Goal: Task Accomplishment & Management: Complete application form

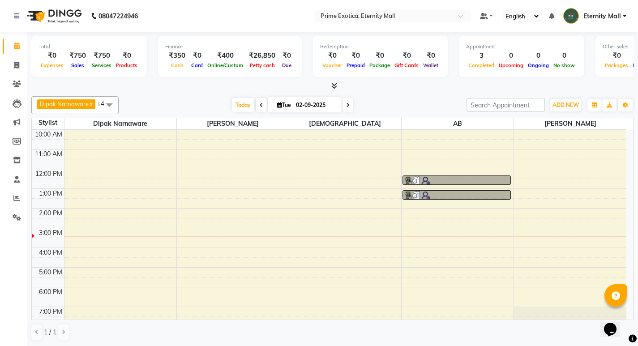
scroll to position [29, 0]
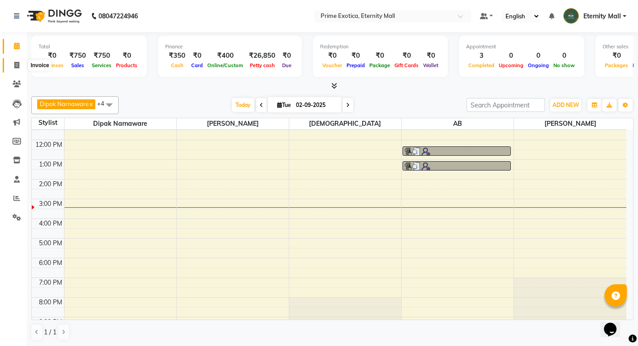
click at [14, 62] on icon at bounding box center [16, 65] width 5 height 7
select select "service"
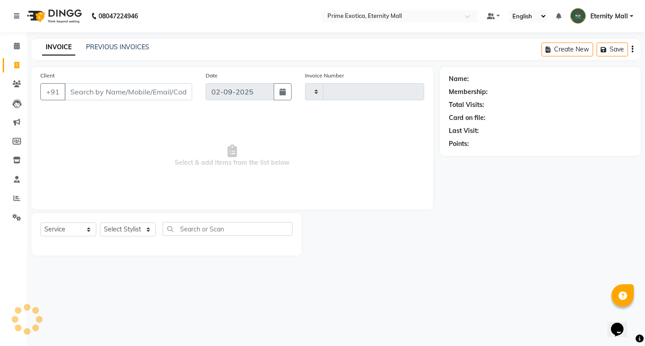
type input "3380"
select select "5774"
click at [138, 232] on select "Select Stylist AB ADMIN ajay vikram lakshane Dipak Narnaware Isha Bahel Rajeshr…" at bounding box center [128, 230] width 56 height 14
select select "66509"
click at [100, 223] on select "Select Stylist AB ADMIN ajay vikram lakshane Dipak Narnaware Isha Bahel Rajeshr…" at bounding box center [128, 230] width 56 height 14
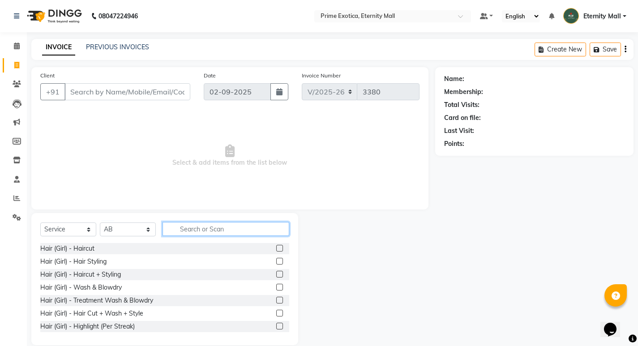
click at [188, 230] on input "text" at bounding box center [226, 229] width 127 height 14
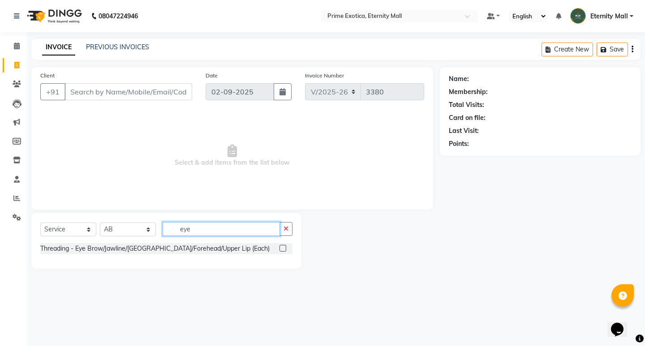
type input "eye"
click at [283, 248] on label at bounding box center [282, 248] width 7 height 7
click at [283, 248] on input "checkbox" at bounding box center [282, 249] width 6 height 6
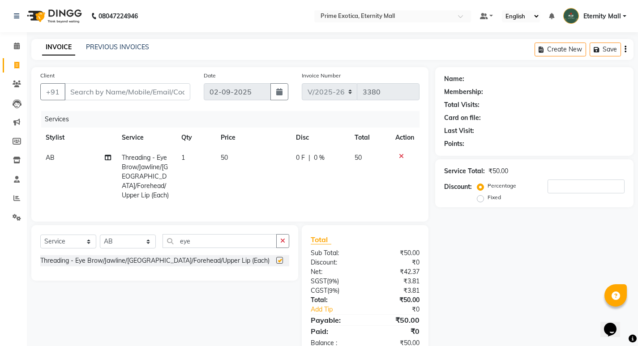
checkbox input "false"
click at [180, 94] on input "Client" at bounding box center [127, 91] width 126 height 17
type input "9"
type input "0"
type input "9552415955"
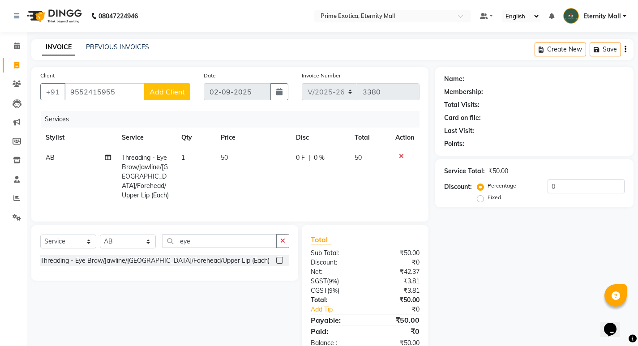
click at [180, 94] on span "Add Client" at bounding box center [167, 91] width 35 height 9
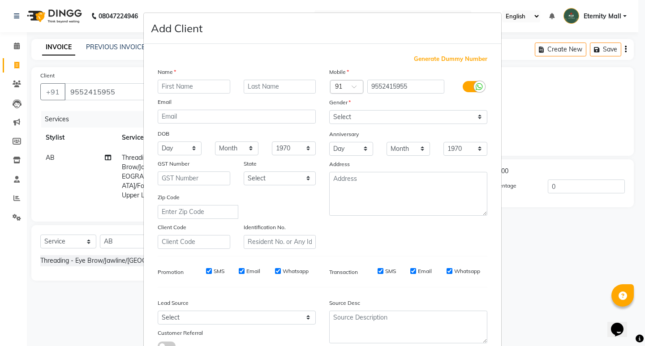
click at [207, 86] on input "text" at bounding box center [194, 87] width 73 height 14
type input "Supriya"
click at [329, 116] on select "Select Male Female Other Prefer Not To Say" at bounding box center [408, 117] width 158 height 14
select select "female"
click at [329, 110] on select "Select Male Female Other Prefer Not To Say" at bounding box center [408, 117] width 158 height 14
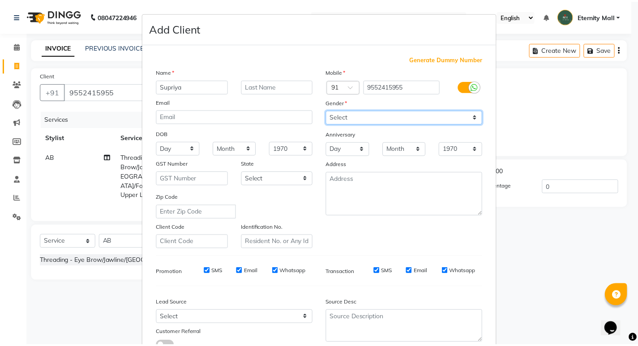
scroll to position [45, 0]
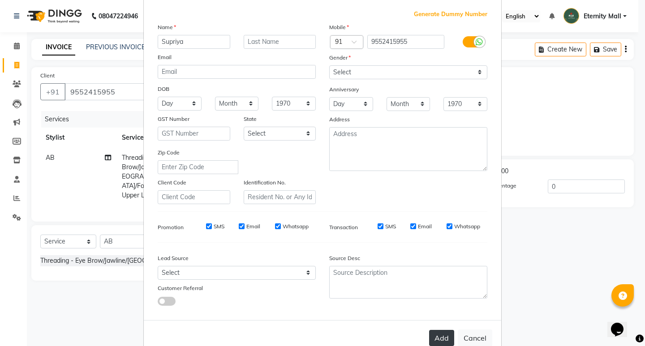
click at [444, 340] on button "Add" at bounding box center [441, 338] width 25 height 16
select select
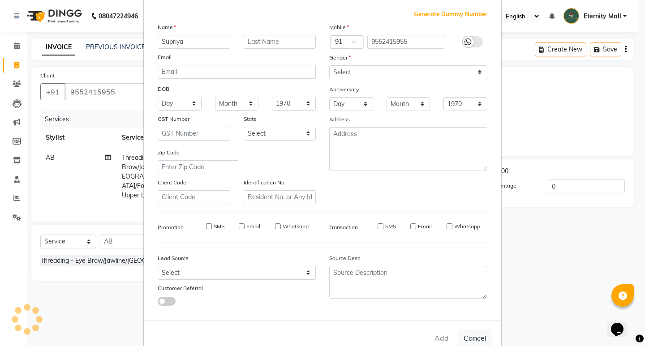
select select
checkbox input "false"
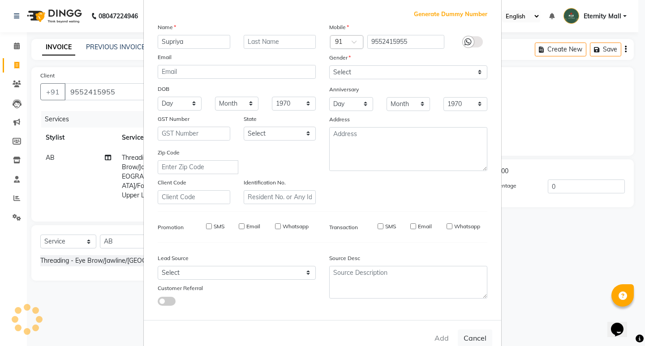
checkbox input "false"
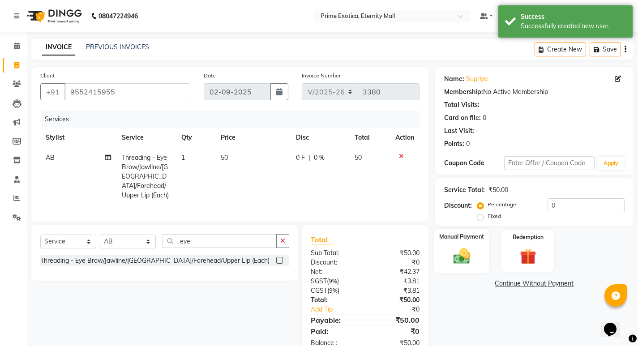
click at [467, 250] on img at bounding box center [461, 255] width 27 height 19
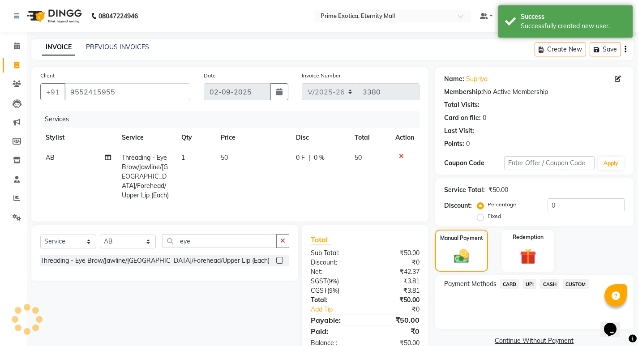
click at [531, 283] on span "UPI" at bounding box center [530, 284] width 14 height 10
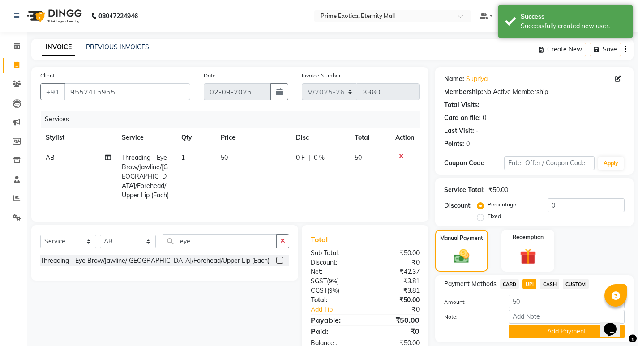
scroll to position [28, 0]
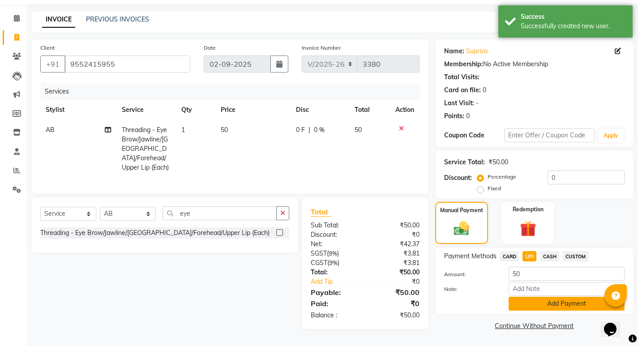
click at [532, 300] on button "Add Payment" at bounding box center [567, 304] width 116 height 14
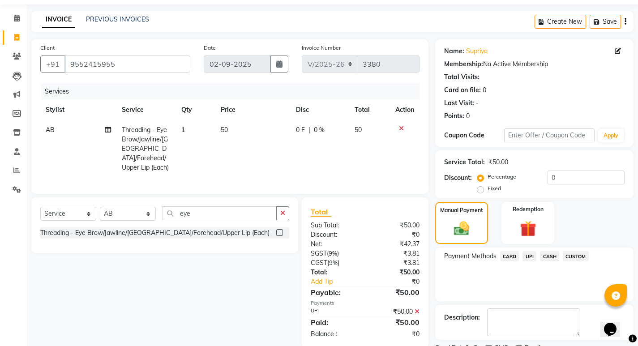
click at [56, 129] on td "AB" at bounding box center [78, 149] width 76 height 58
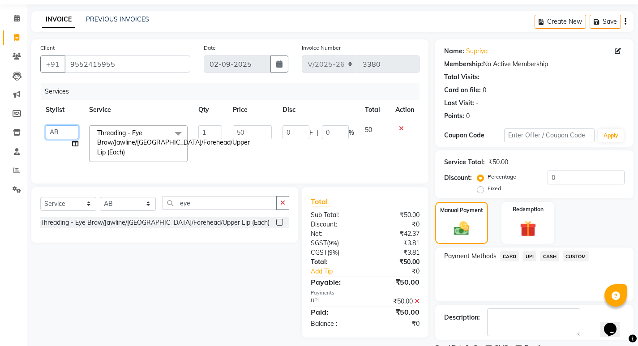
click at [56, 129] on select "AB ADMIN ajay vikram lakshane Dipak Narnaware Isha Bahel Rajeshri Rohini shivani" at bounding box center [62, 132] width 33 height 14
select select "66179"
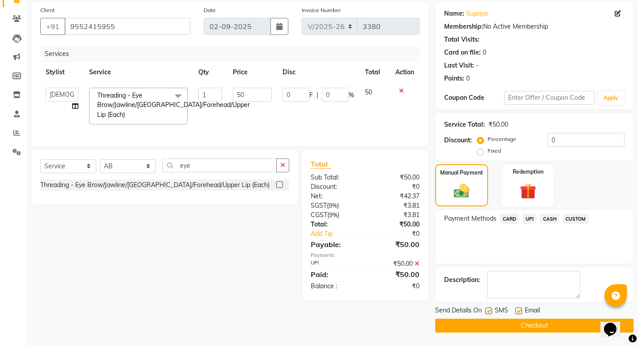
click at [60, 86] on td "AB ADMIN ajay vikram lakshane Dipak Narnaware Isha Bahel Rajeshri Rohini shivan…" at bounding box center [61, 105] width 43 height 47
click at [60, 94] on select "AB ADMIN ajay vikram lakshane Dipak Narnaware Isha Bahel Rajeshri Rohini shivani" at bounding box center [62, 95] width 33 height 14
select select "69613"
click at [446, 324] on button "Checkout" at bounding box center [534, 326] width 198 height 14
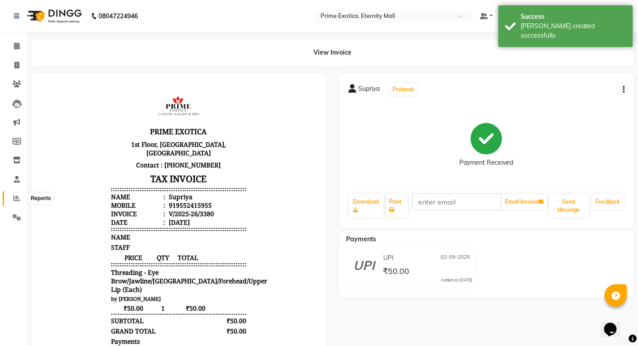
click at [17, 202] on span at bounding box center [17, 198] width 16 height 10
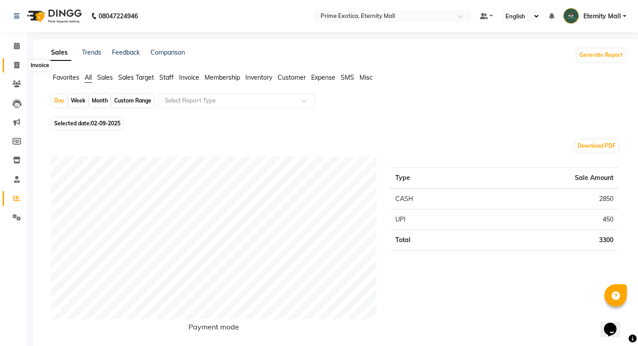
click at [13, 64] on span at bounding box center [17, 65] width 16 height 10
select select "service"
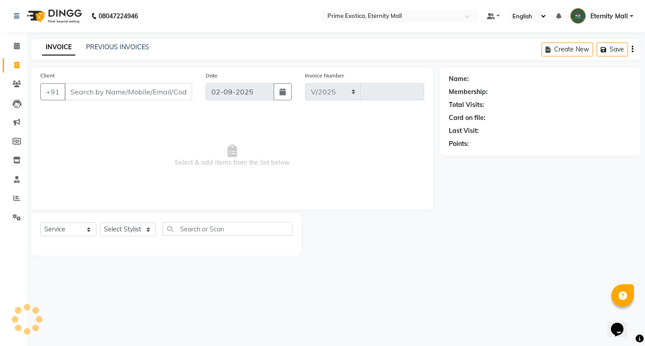
select select "5774"
type input "3381"
click at [113, 230] on select "Select Stylist AB ADMIN ajay vikram lakshane [PERSON_NAME] Isha [PERSON_NAME] R…" at bounding box center [128, 230] width 56 height 14
select select "67677"
click at [100, 223] on select "Select Stylist AB ADMIN ajay vikram lakshane [PERSON_NAME] Isha [PERSON_NAME] R…" at bounding box center [128, 230] width 56 height 14
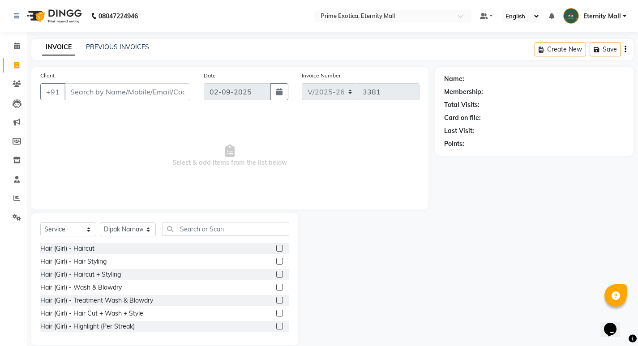
click at [276, 315] on label at bounding box center [279, 313] width 7 height 7
click at [276, 315] on input "checkbox" at bounding box center [279, 314] width 6 height 6
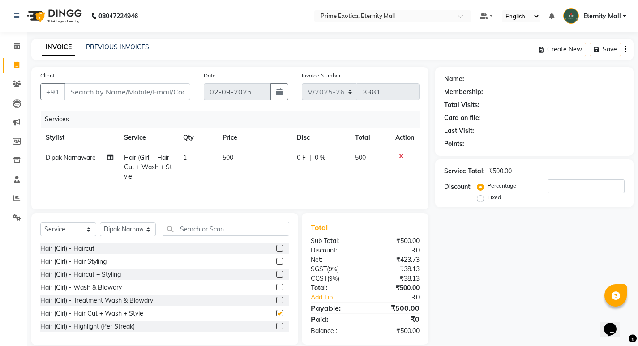
checkbox input "false"
click at [625, 49] on icon "button" at bounding box center [626, 49] width 2 height 0
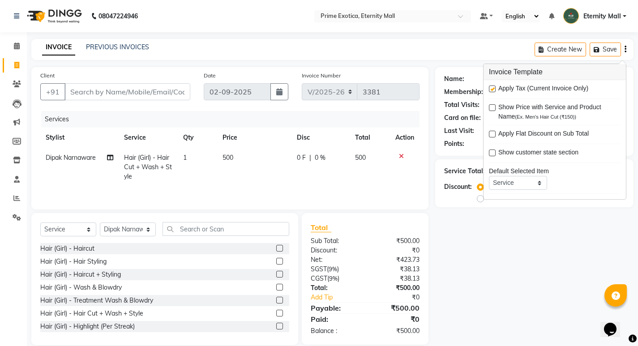
click at [553, 251] on div "Name: Membership: Total Visits: Card on file: Last Visit: Points: Service Total…" at bounding box center [537, 206] width 205 height 278
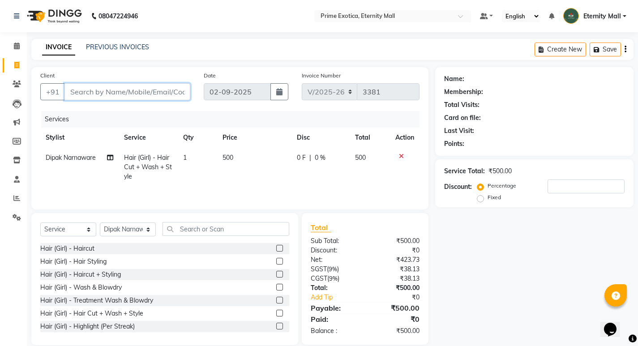
click at [168, 89] on input "Client" at bounding box center [127, 91] width 126 height 17
click at [140, 85] on input "Client" at bounding box center [127, 91] width 126 height 17
type input "8"
type input "0"
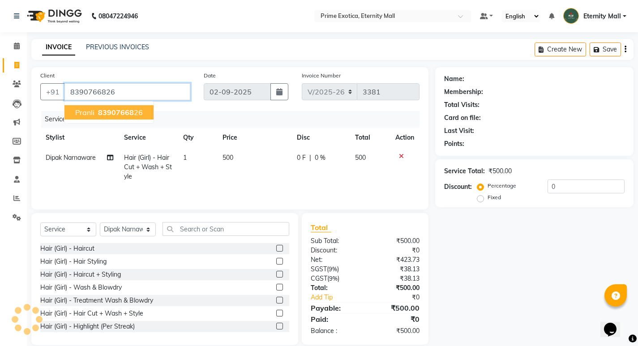
type input "8390766826"
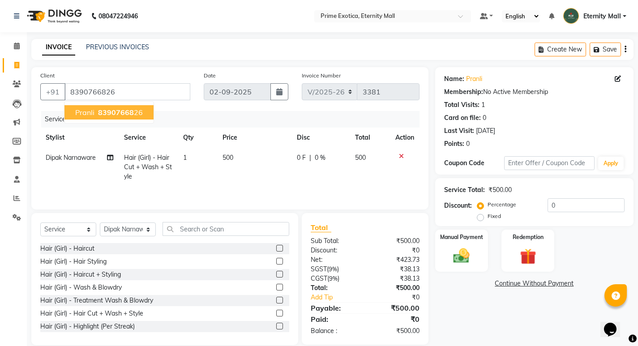
click at [110, 116] on span "83907668" at bounding box center [116, 112] width 36 height 9
click at [457, 268] on div "Manual Payment" at bounding box center [461, 251] width 55 height 44
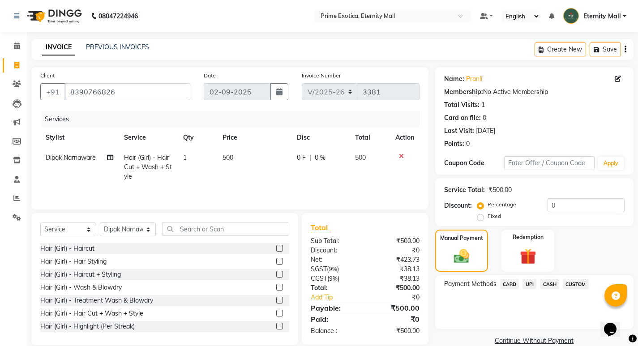
click at [547, 286] on span "CASH" at bounding box center [549, 284] width 19 height 10
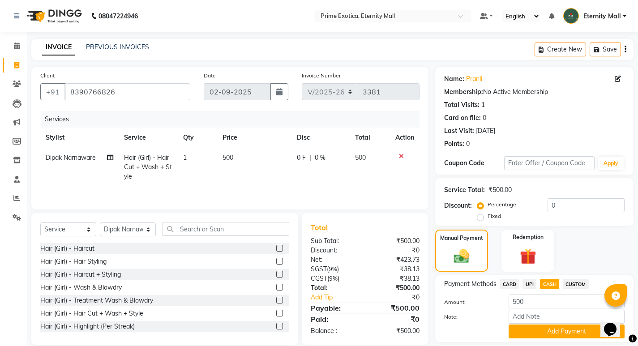
scroll to position [28, 0]
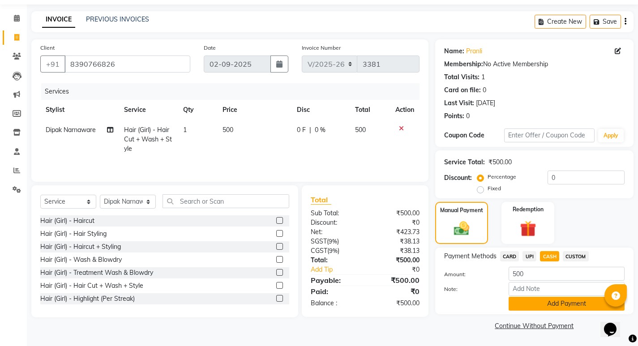
click at [545, 305] on button "Add Payment" at bounding box center [567, 304] width 116 height 14
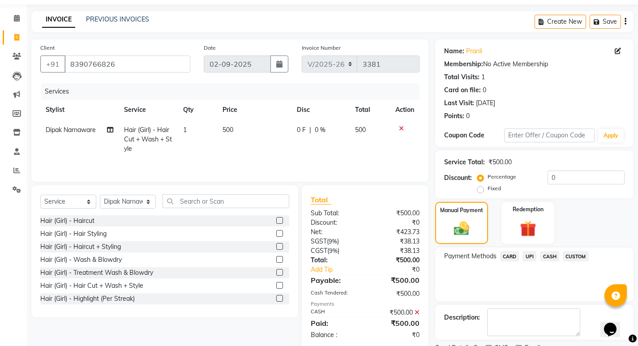
scroll to position [65, 0]
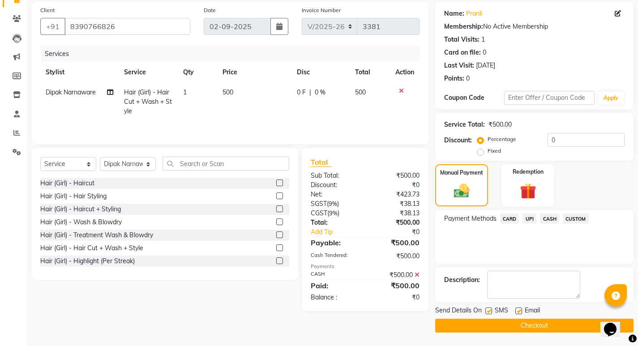
click at [482, 326] on button "Checkout" at bounding box center [534, 326] width 198 height 14
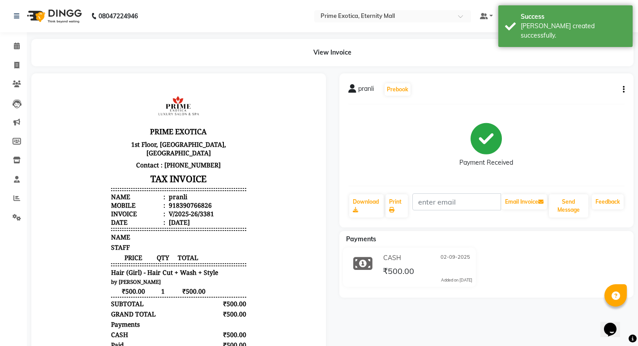
click at [21, 37] on li "Calendar" at bounding box center [13, 46] width 27 height 19
click at [15, 44] on icon at bounding box center [17, 46] width 6 height 7
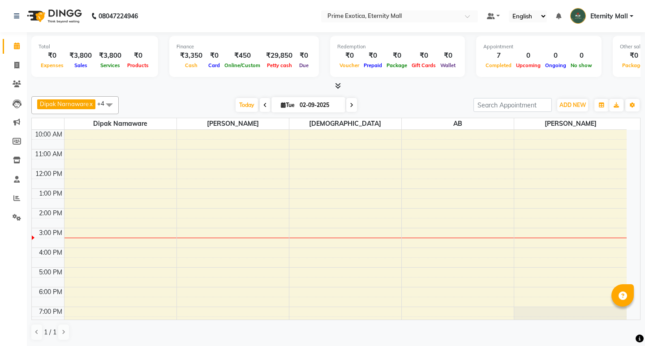
select select "en"
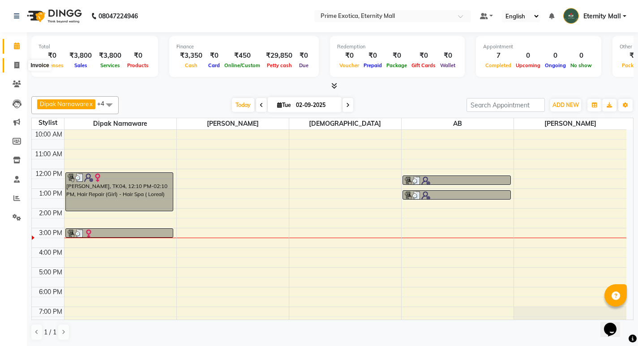
click at [17, 69] on span at bounding box center [17, 65] width 16 height 10
select select "5774"
select select "service"
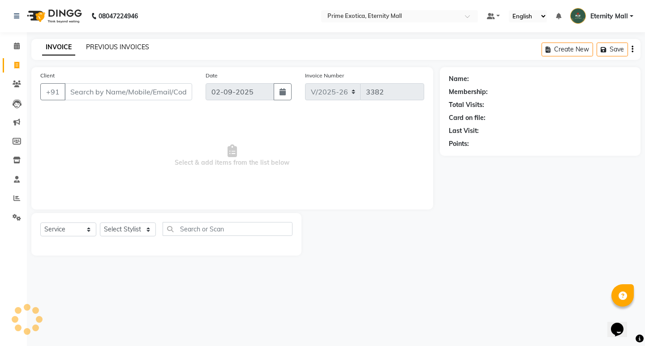
click at [123, 46] on link "PREVIOUS INVOICES" at bounding box center [117, 47] width 63 height 8
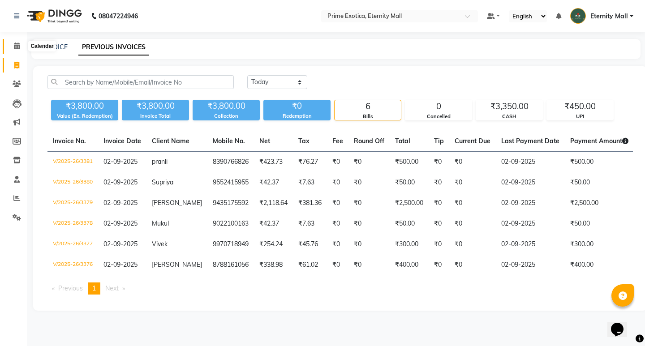
click at [16, 49] on icon at bounding box center [17, 46] width 6 height 7
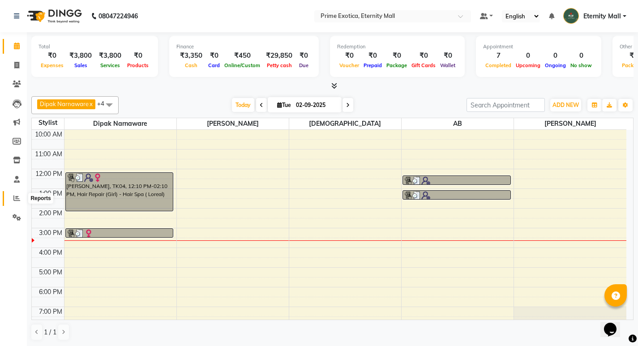
click at [13, 196] on span at bounding box center [17, 198] width 16 height 10
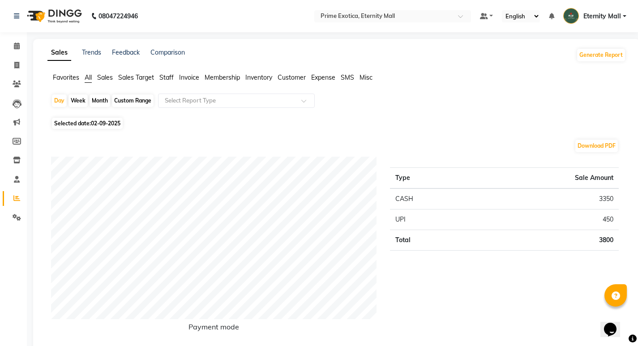
click at [88, 125] on span "Selected date: 02-09-2025" at bounding box center [87, 123] width 71 height 11
select select "9"
select select "2025"
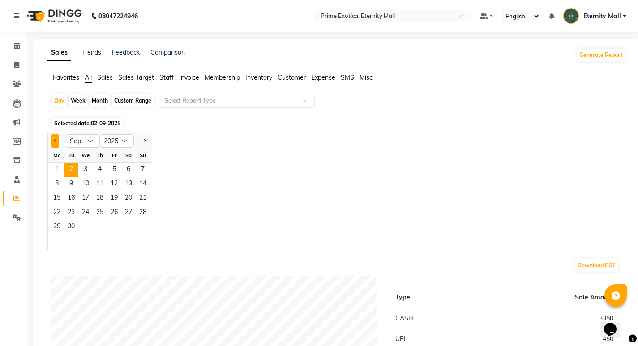
click at [53, 139] on button "Previous month" at bounding box center [54, 141] width 7 height 14
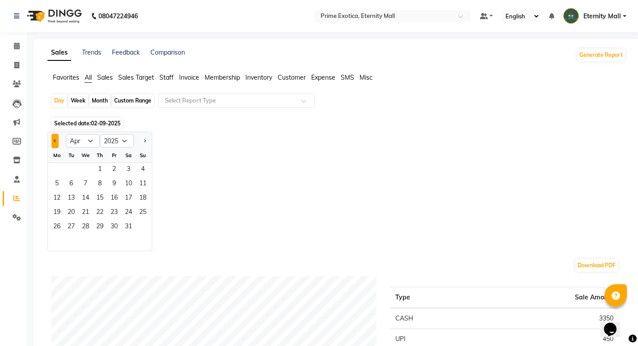
click at [53, 139] on button "Previous month" at bounding box center [54, 141] width 7 height 14
select select "12"
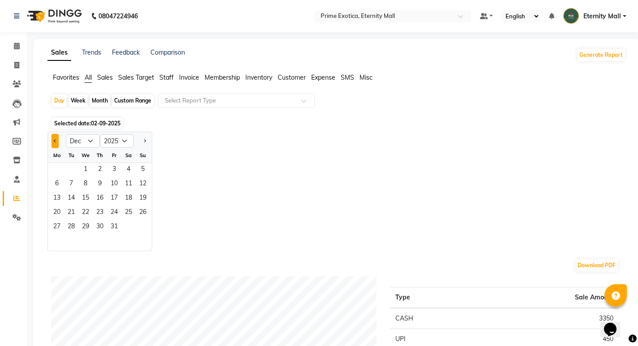
select select "2024"
click at [53, 139] on button "Previous month" at bounding box center [54, 141] width 7 height 14
click at [149, 136] on div at bounding box center [143, 141] width 18 height 14
click at [146, 137] on button "Next month" at bounding box center [144, 141] width 7 height 14
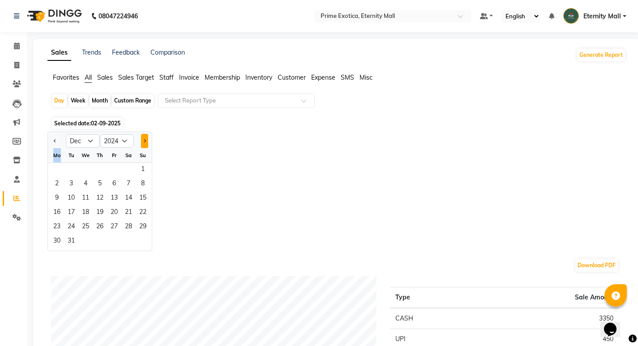
click at [146, 137] on button "Next month" at bounding box center [144, 141] width 7 height 14
select select "1"
select select "2025"
click at [51, 135] on div at bounding box center [57, 141] width 18 height 14
click at [53, 141] on button "Previous month" at bounding box center [54, 141] width 7 height 14
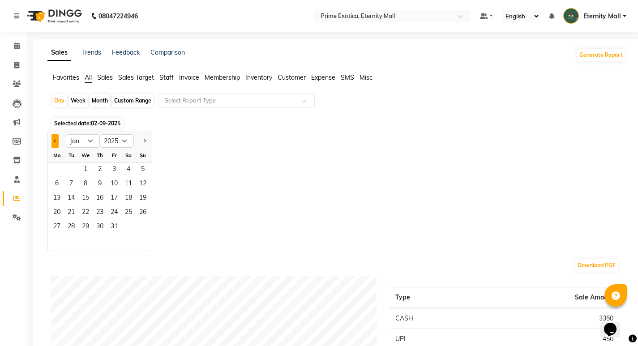
select select "12"
select select "2024"
click at [146, 171] on span "1" at bounding box center [143, 170] width 14 height 14
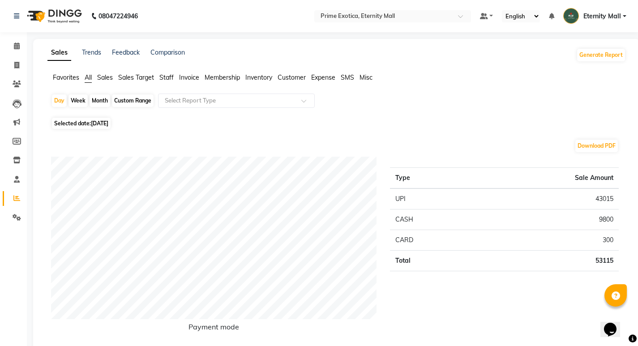
click at [99, 99] on div "Month" at bounding box center [100, 100] width 21 height 13
select select "12"
select select "2024"
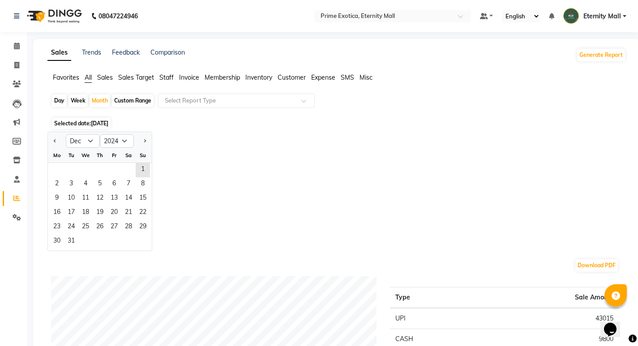
click at [141, 161] on div "Su" at bounding box center [143, 155] width 14 height 14
click at [142, 166] on span "1" at bounding box center [143, 170] width 14 height 14
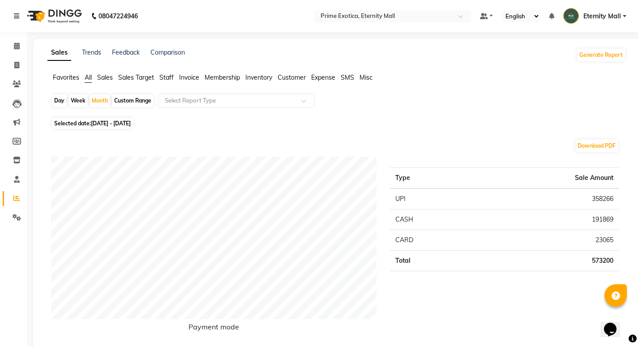
click at [95, 120] on span "01-12-2024 - 31-12-2024" at bounding box center [111, 123] width 40 height 7
select select "12"
select select "2024"
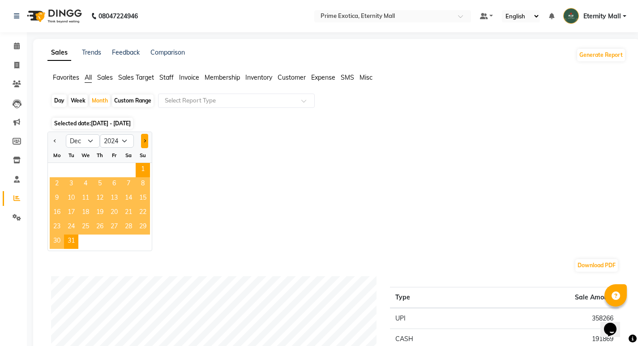
click at [146, 144] on button "Next month" at bounding box center [144, 141] width 7 height 14
select select "1"
select select "2025"
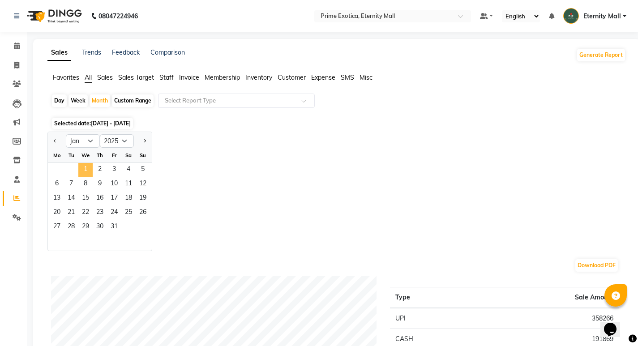
click at [89, 168] on span "1" at bounding box center [85, 170] width 14 height 14
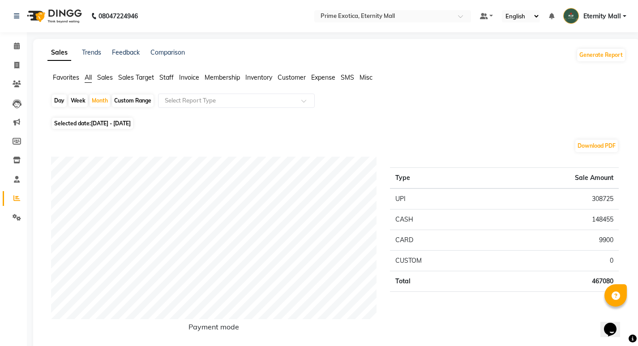
click at [131, 124] on span "01-01-2025 - 31-01-2025" at bounding box center [111, 123] width 40 height 7
select select "2025"
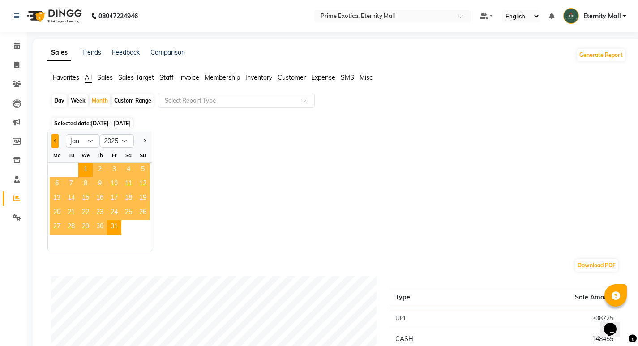
click at [56, 136] on button "Previous month" at bounding box center [54, 141] width 7 height 14
select select "12"
select select "2024"
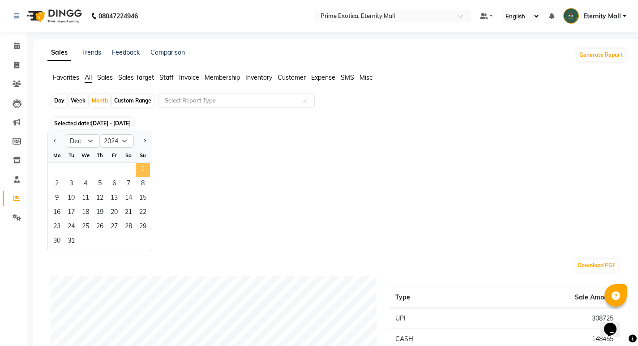
click at [144, 169] on span "1" at bounding box center [143, 170] width 14 height 14
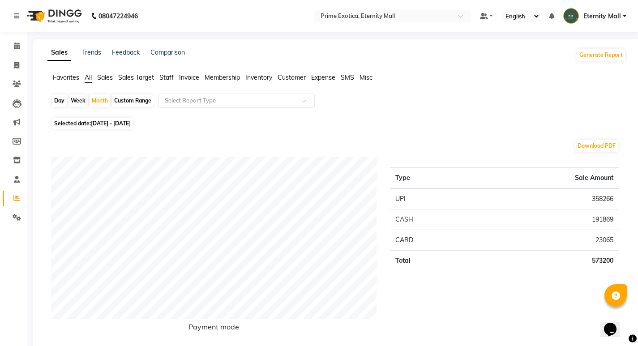
click at [131, 120] on span "01-12-2024 - 31-12-2024" at bounding box center [111, 123] width 40 height 7
select select "12"
select select "2024"
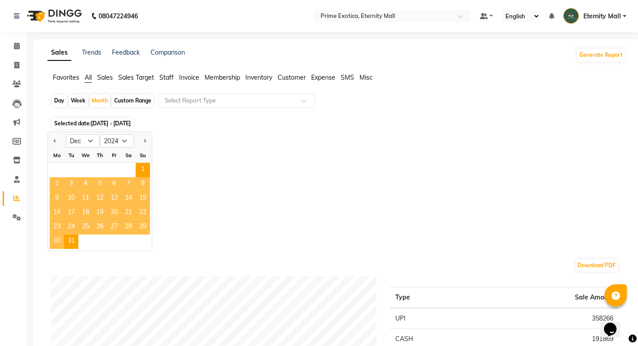
click at [148, 141] on div at bounding box center [143, 141] width 18 height 14
click at [143, 138] on button "Next month" at bounding box center [144, 141] width 7 height 14
select select "1"
select select "2025"
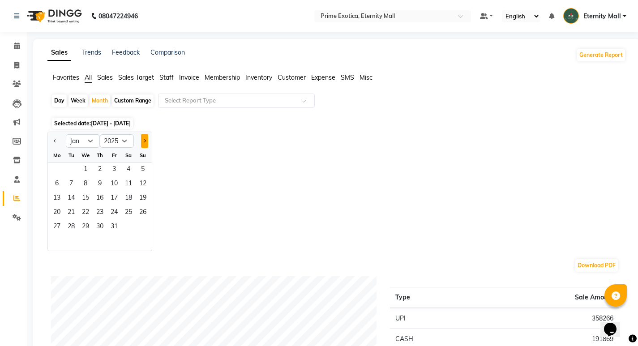
click at [143, 138] on button "Next month" at bounding box center [144, 141] width 7 height 14
select select "2"
click at [130, 172] on span "1" at bounding box center [128, 170] width 14 height 14
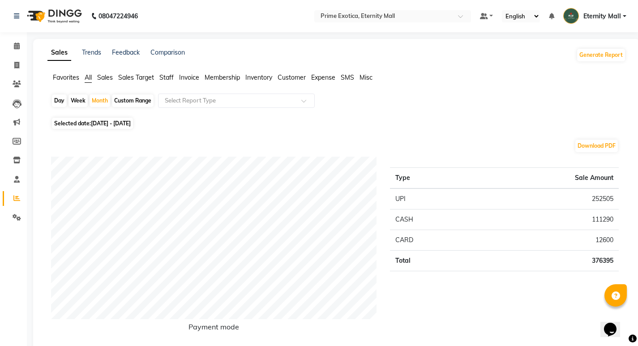
click at [97, 124] on span "01-02-2025 - 28-02-2025" at bounding box center [111, 123] width 40 height 7
select select "2"
select select "2025"
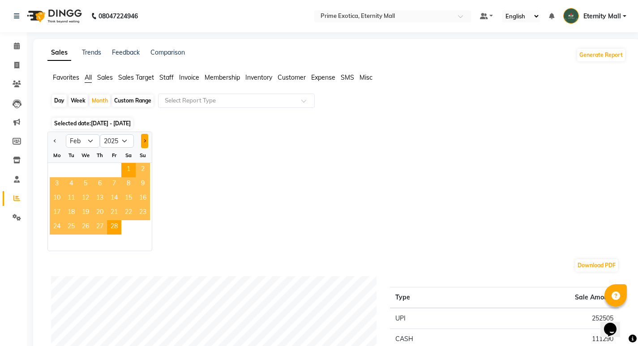
click at [146, 140] on span "Next month" at bounding box center [144, 140] width 3 height 3
select select "3"
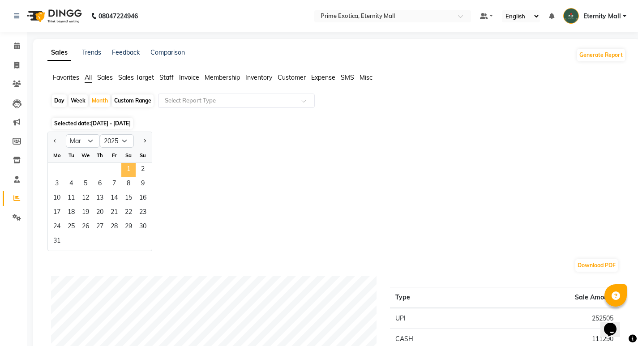
click at [131, 174] on span "1" at bounding box center [128, 170] width 14 height 14
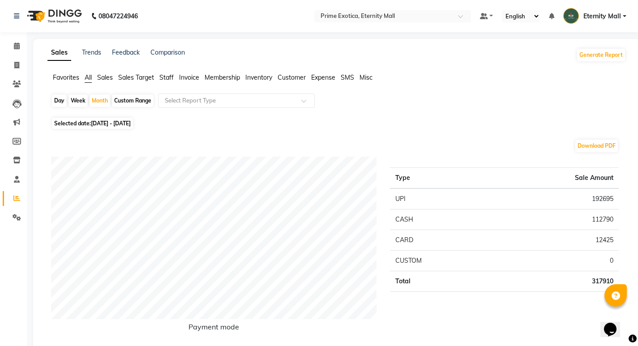
click at [87, 122] on span "Selected date: 01-03-2025 - 31-03-2025" at bounding box center [92, 123] width 81 height 11
select select "3"
select select "2025"
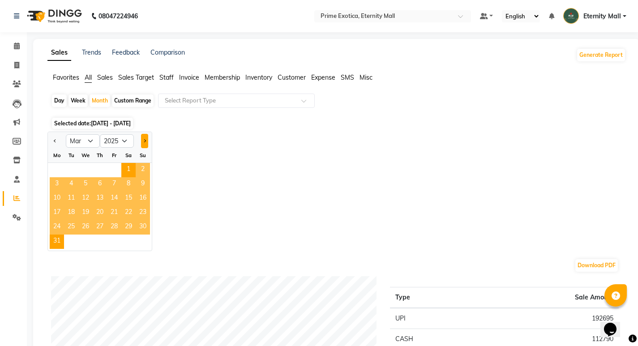
click at [146, 142] on button "Next month" at bounding box center [144, 141] width 7 height 14
select select "4"
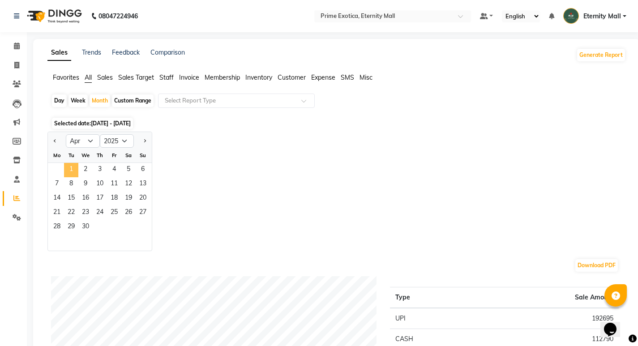
click at [73, 168] on span "1" at bounding box center [71, 170] width 14 height 14
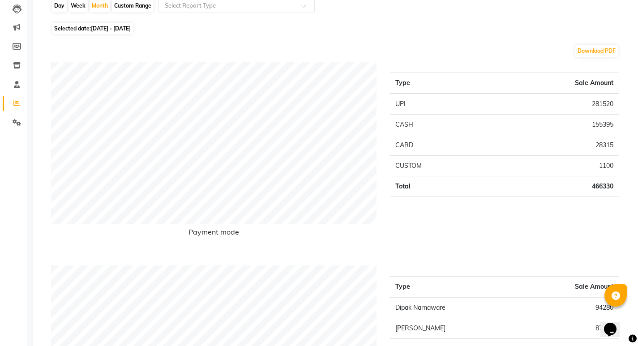
scroll to position [90, 0]
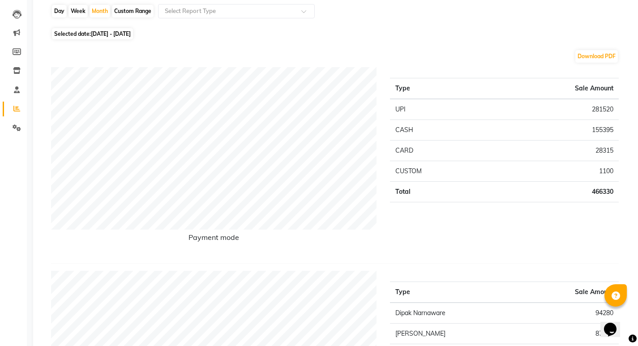
click at [91, 34] on span "Selected date: 01-04-2025 - 30-04-2025" at bounding box center [92, 33] width 81 height 11
select select "4"
select select "2025"
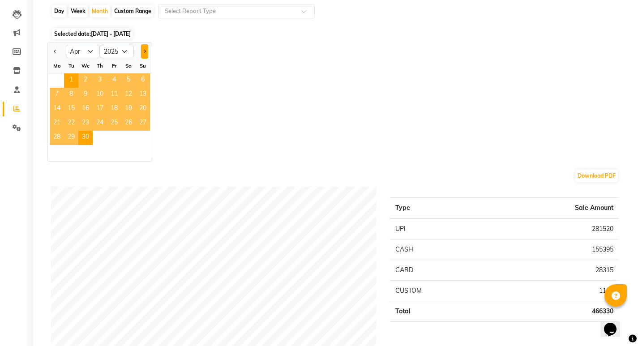
click at [146, 50] on button "Next month" at bounding box center [144, 51] width 7 height 14
select select "5"
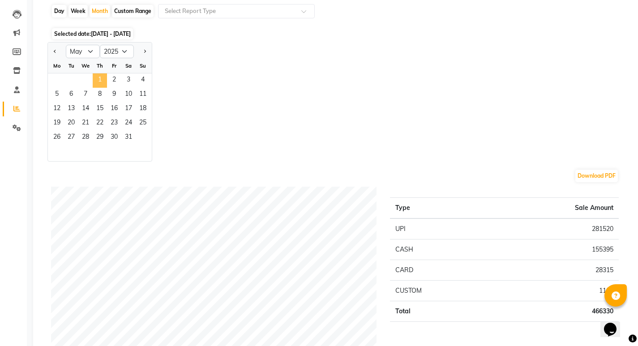
click at [99, 82] on span "1" at bounding box center [100, 80] width 14 height 14
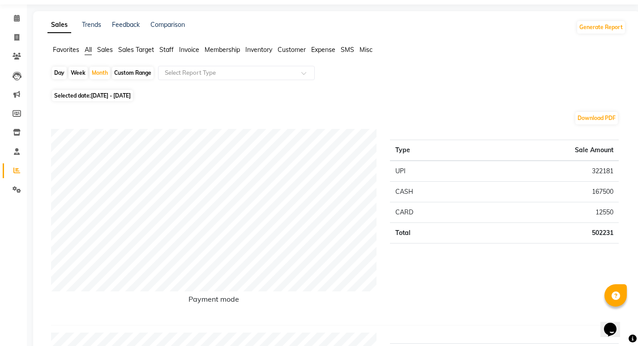
scroll to position [0, 0]
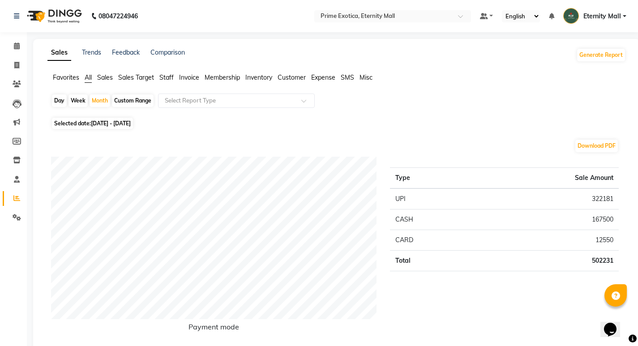
click at [114, 125] on span "01-05-2025 - 31-05-2025" at bounding box center [111, 123] width 40 height 7
select select "5"
select select "2025"
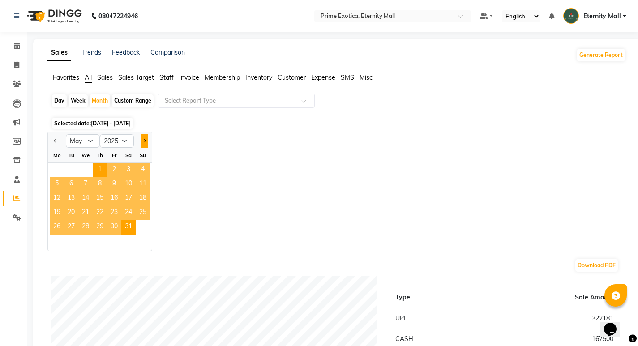
click at [144, 143] on button "Next month" at bounding box center [144, 141] width 7 height 14
select select "6"
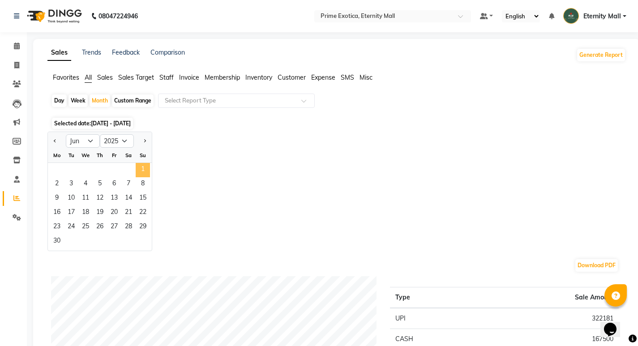
click at [140, 166] on span "1" at bounding box center [143, 170] width 14 height 14
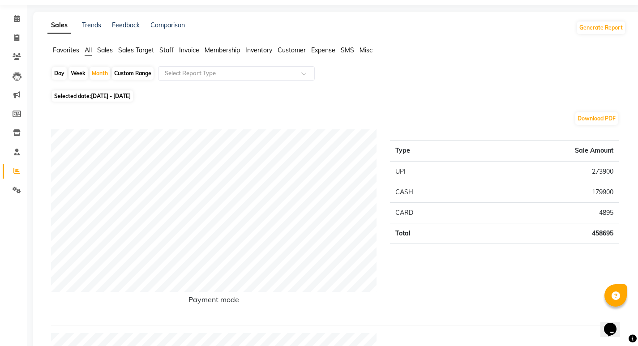
scroll to position [45, 0]
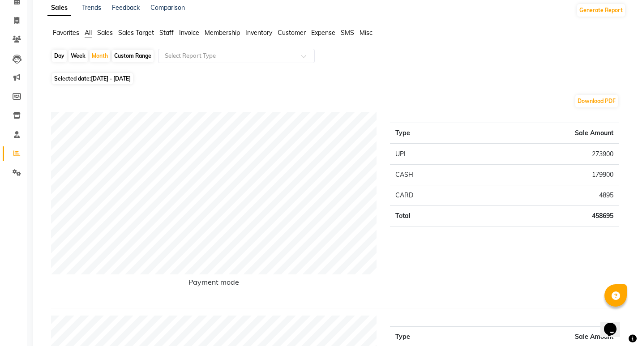
click at [113, 79] on span "01-06-2025 - 30-06-2025" at bounding box center [111, 78] width 40 height 7
select select "6"
select select "2025"
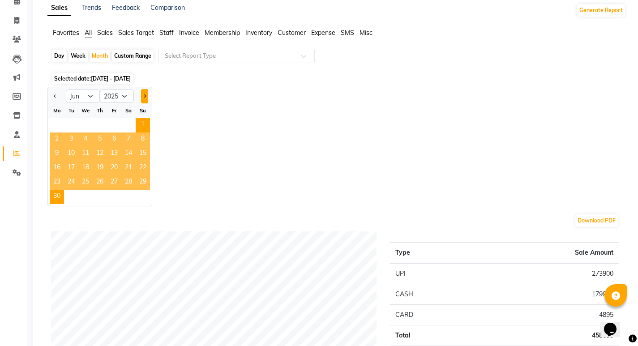
click at [148, 93] on button "Next month" at bounding box center [144, 96] width 7 height 14
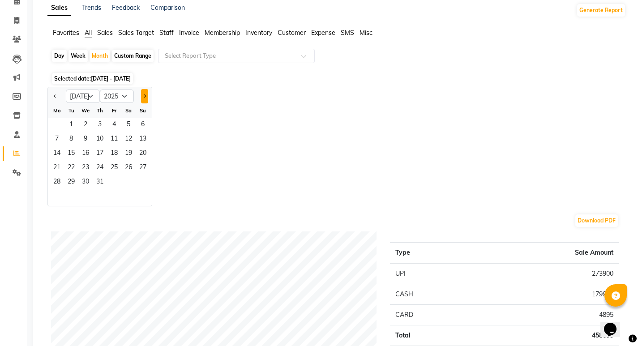
click at [142, 99] on button "Next month" at bounding box center [144, 96] width 7 height 14
select select "8"
click at [115, 123] on span "1" at bounding box center [114, 125] width 14 height 14
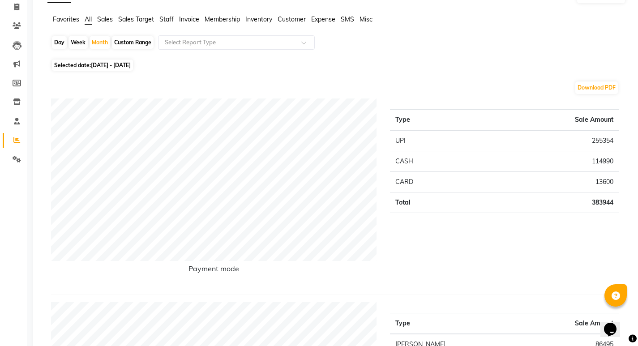
scroll to position [0, 0]
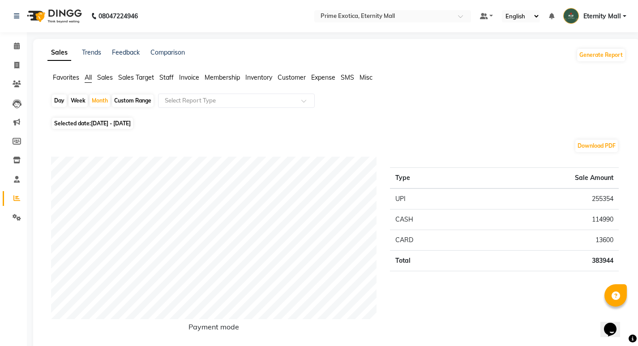
click at [99, 126] on span "01-08-2025 - 31-08-2025" at bounding box center [111, 123] width 40 height 7
select select "8"
select select "2025"
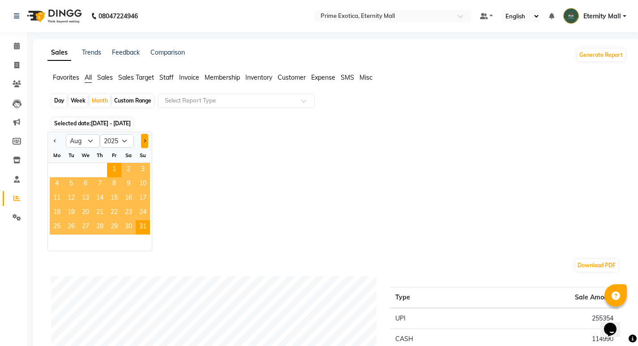
click at [144, 140] on span "Next month" at bounding box center [144, 140] width 3 height 3
select select "9"
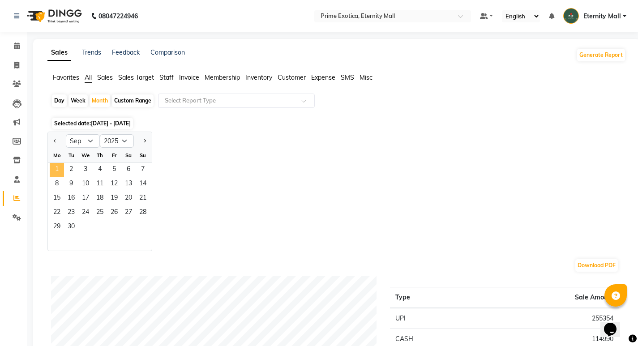
click at [56, 171] on span "1" at bounding box center [57, 170] width 14 height 14
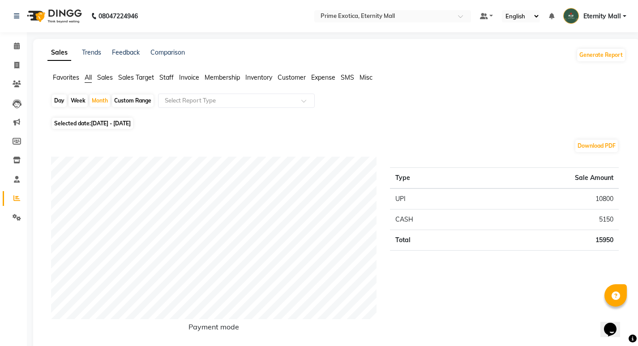
click at [66, 124] on span "Selected date: 01-09-2025 - 30-09-2025" at bounding box center [92, 123] width 81 height 11
select select "9"
select select "2025"
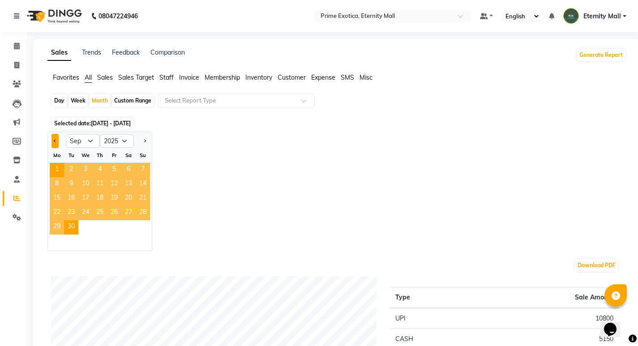
click at [54, 142] on button "Previous month" at bounding box center [54, 141] width 7 height 14
select select "8"
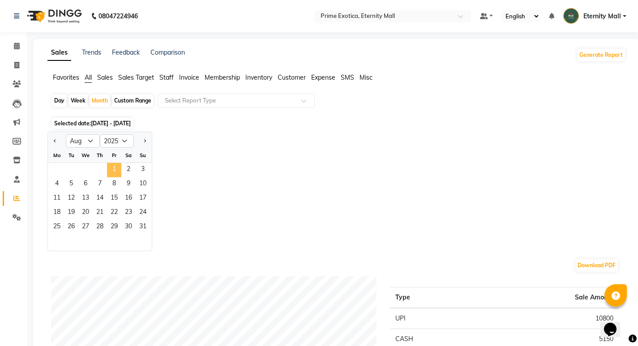
click at [119, 165] on span "1" at bounding box center [114, 170] width 14 height 14
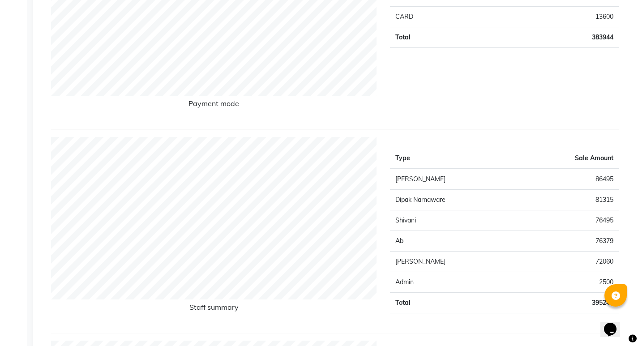
scroll to position [224, 0]
click at [417, 144] on div "Type Sale Amount Isha Bahel 86495 Dipak Narnaware 81315 Shivani 76495 Ab 76379 …" at bounding box center [504, 231] width 242 height 189
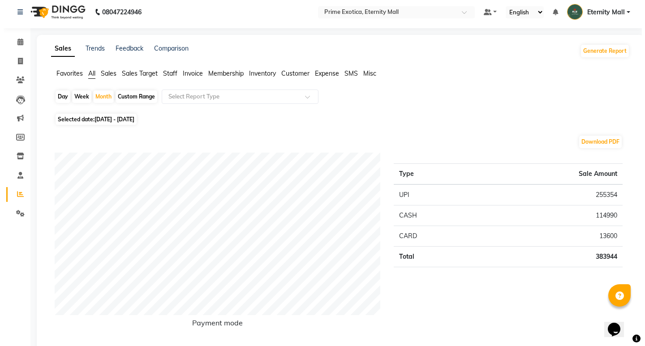
scroll to position [0, 0]
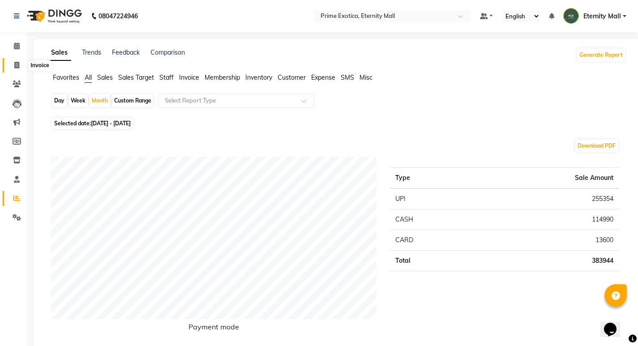
click at [21, 65] on span at bounding box center [17, 65] width 16 height 10
select select "service"
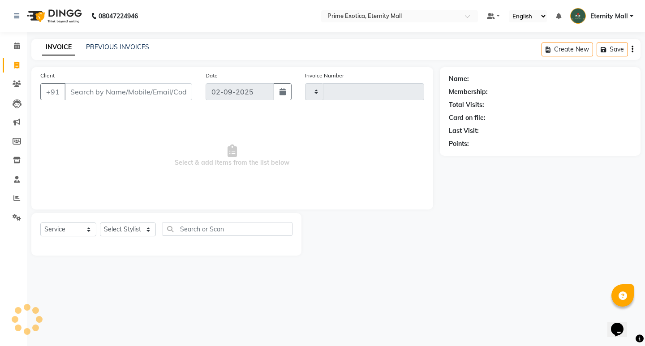
type input "3382"
select select "5774"
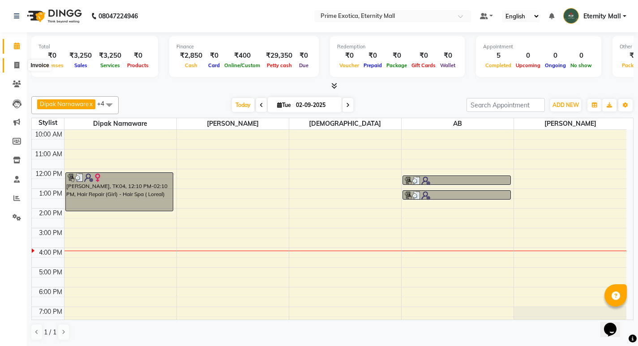
click at [18, 60] on span at bounding box center [17, 65] width 16 height 10
select select "service"
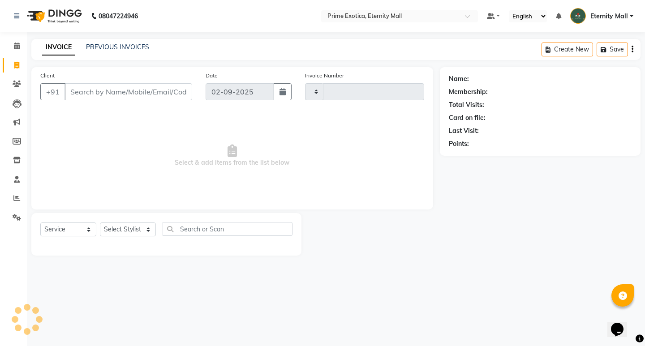
type input "3382"
select select "5774"
click at [121, 234] on select "Select Stylist AB ADMIN ajay vikram lakshane [PERSON_NAME] Isha [PERSON_NAME] R…" at bounding box center [128, 230] width 56 height 14
select select "66509"
click at [100, 223] on select "Select Stylist AB ADMIN ajay vikram lakshane [PERSON_NAME] Isha [PERSON_NAME] R…" at bounding box center [128, 230] width 56 height 14
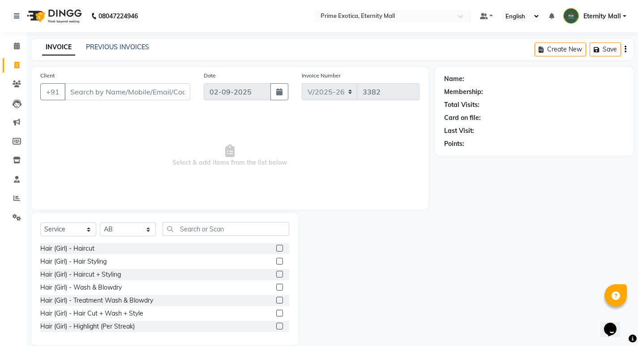
click at [276, 311] on label at bounding box center [279, 313] width 7 height 7
click at [276, 311] on input "checkbox" at bounding box center [279, 314] width 6 height 6
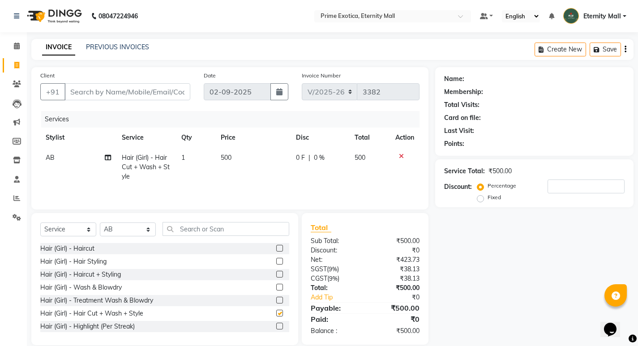
checkbox input "false"
click at [244, 151] on td "500" at bounding box center [252, 167] width 75 height 39
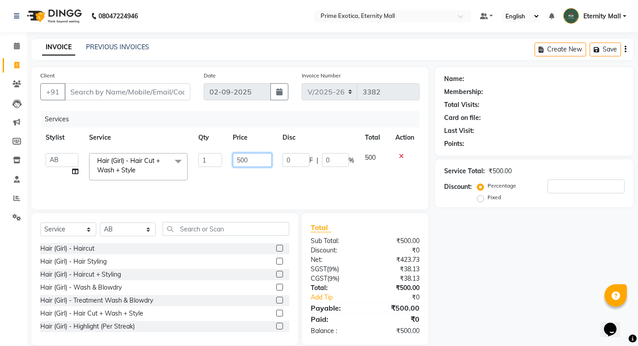
click at [250, 154] on input "500" at bounding box center [252, 160] width 39 height 14
type input "5"
type input "600"
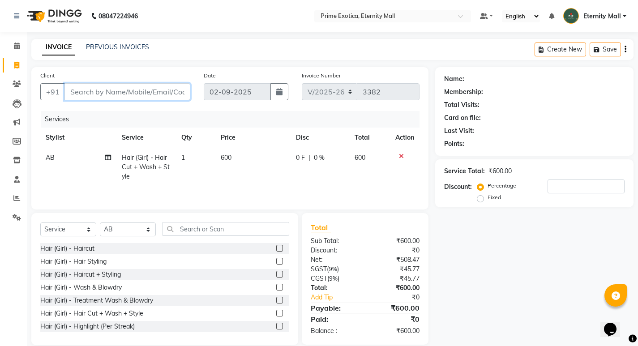
click at [89, 85] on input "Client" at bounding box center [127, 91] width 126 height 17
click at [82, 89] on input "Client" at bounding box center [127, 91] width 126 height 17
type input "7"
type input "0"
type input "7999314202"
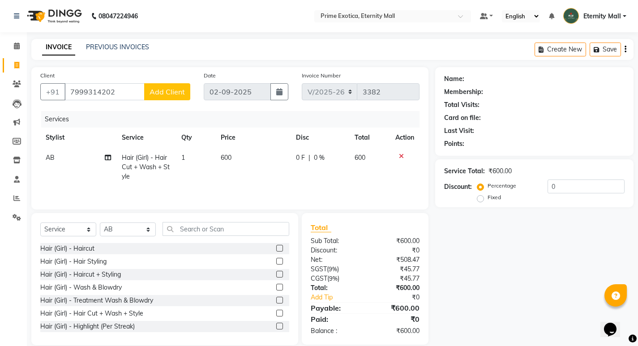
click at [159, 94] on span "Add Client" at bounding box center [167, 91] width 35 height 9
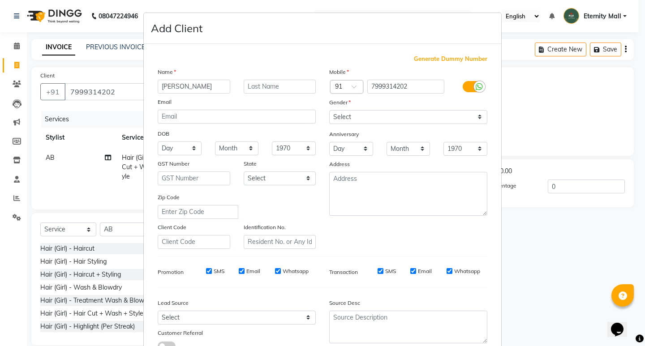
type input "[PERSON_NAME]"
click at [330, 120] on select "Select [DEMOGRAPHIC_DATA] [DEMOGRAPHIC_DATA] Other Prefer Not To Say" at bounding box center [408, 117] width 158 height 14
select select "[DEMOGRAPHIC_DATA]"
click at [329, 110] on select "Select [DEMOGRAPHIC_DATA] [DEMOGRAPHIC_DATA] Other Prefer Not To Say" at bounding box center [408, 117] width 158 height 14
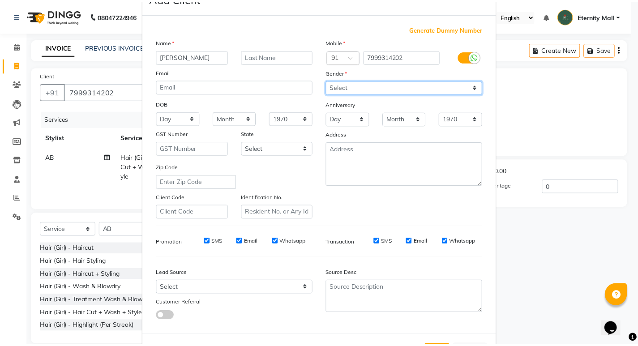
scroll to position [67, 0]
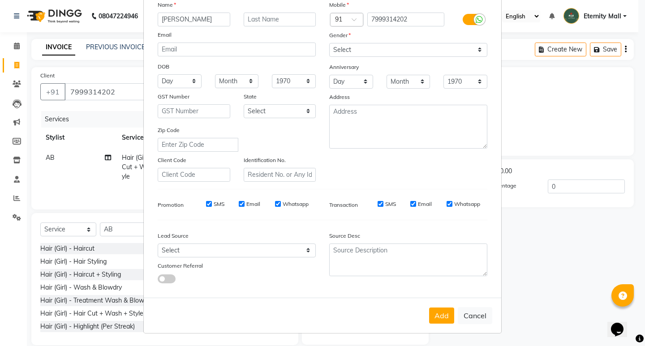
click at [441, 307] on div "Add Cancel" at bounding box center [322, 315] width 357 height 35
click at [436, 317] on button "Add" at bounding box center [441, 316] width 25 height 16
select select
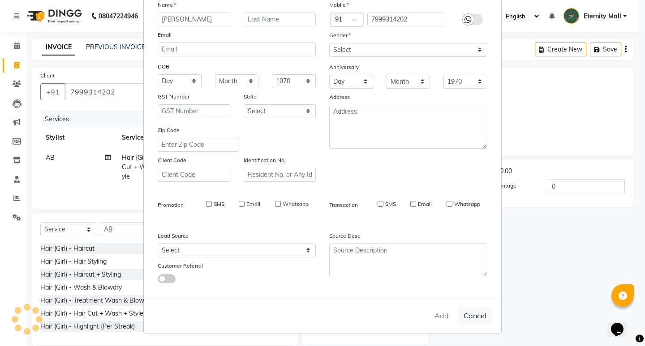
select select
checkbox input "false"
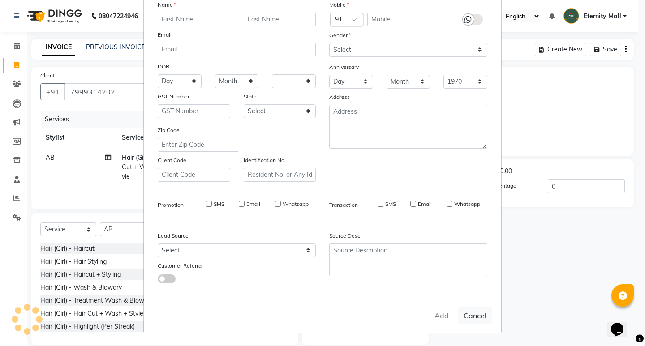
checkbox input "false"
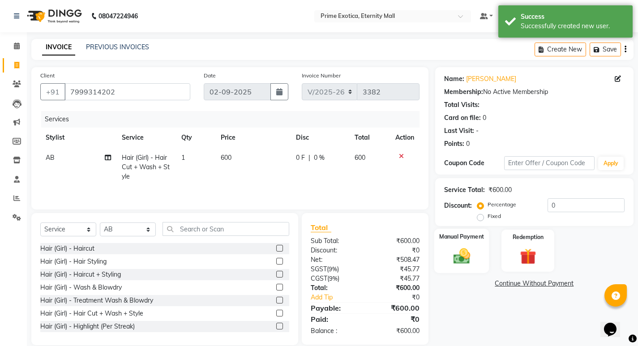
click at [472, 262] on img at bounding box center [461, 255] width 27 height 19
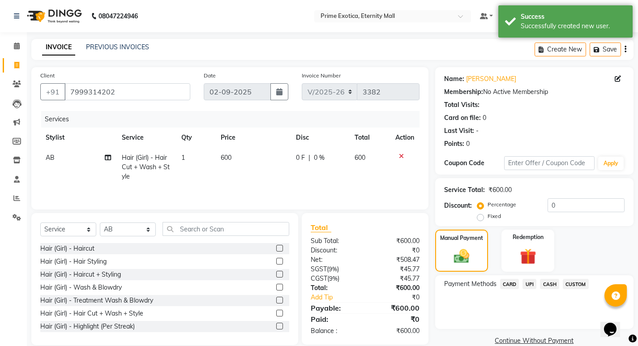
click at [553, 284] on span "CASH" at bounding box center [549, 284] width 19 height 10
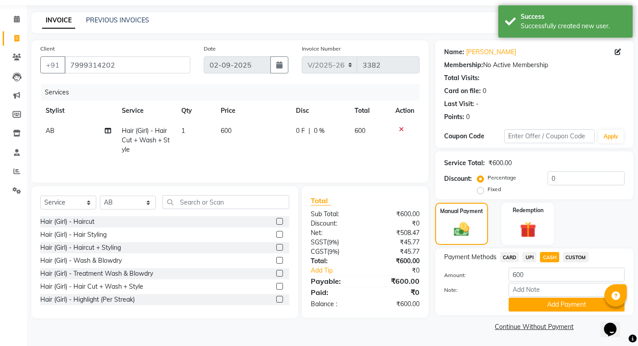
scroll to position [28, 0]
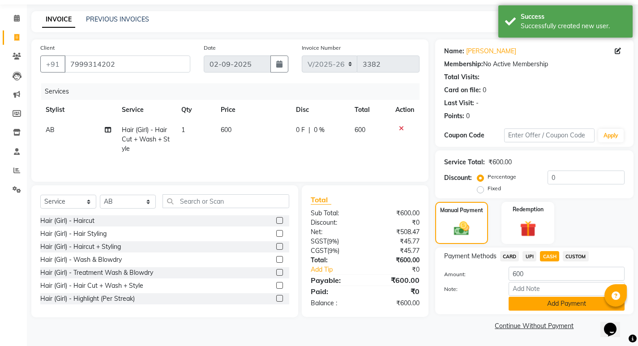
click at [545, 305] on button "Add Payment" at bounding box center [567, 304] width 116 height 14
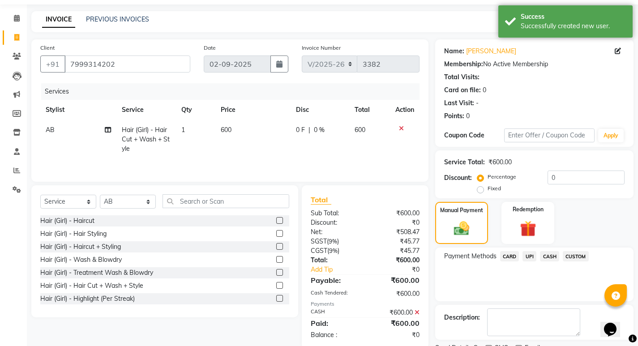
scroll to position [65, 0]
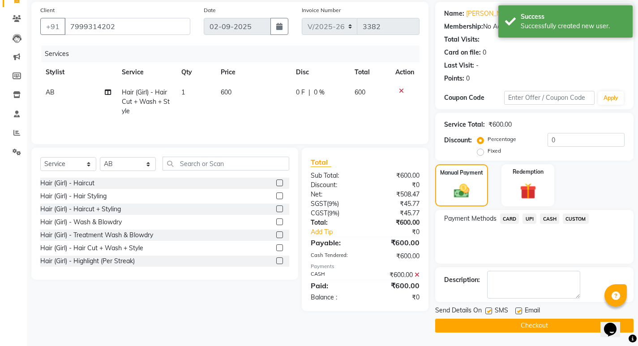
click at [461, 324] on button "Checkout" at bounding box center [534, 326] width 198 height 14
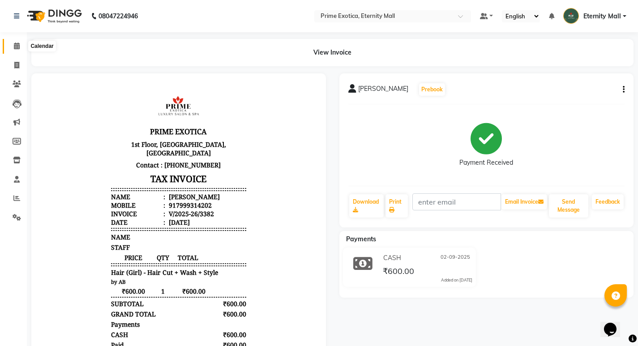
click at [19, 50] on span at bounding box center [17, 46] width 16 height 10
